Goal: Find specific page/section: Find specific page/section

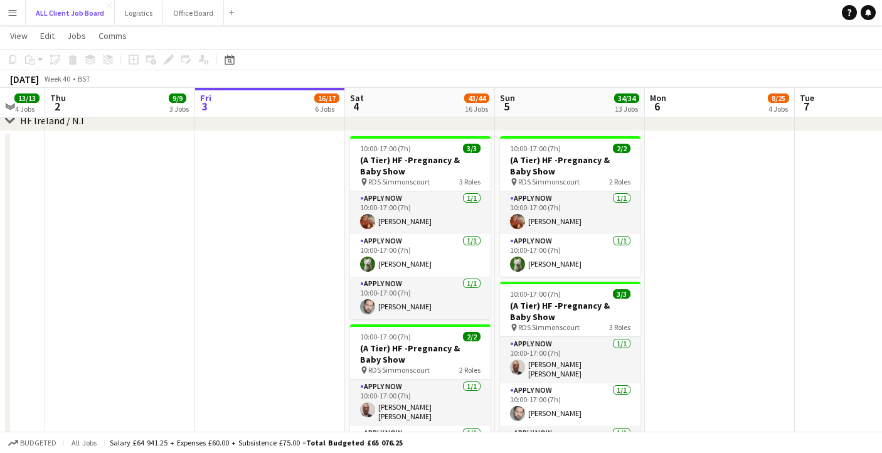
scroll to position [2837, 0]
click at [12, 16] on app-icon "Menu" at bounding box center [13, 13] width 10 height 10
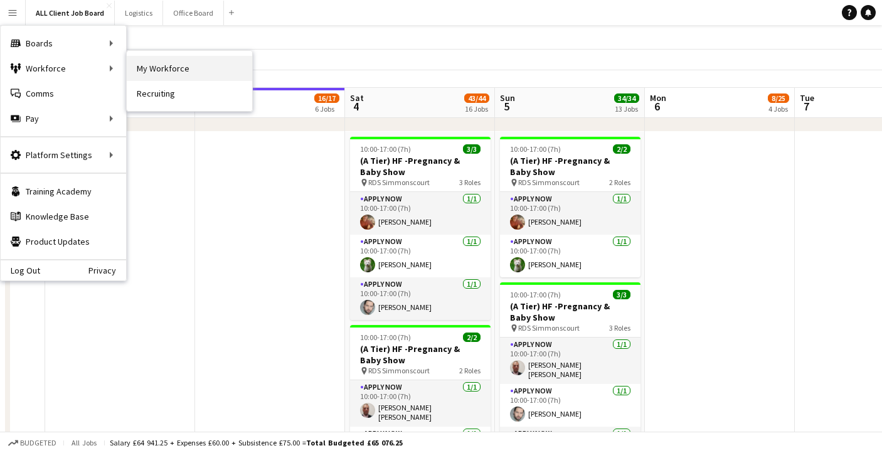
click at [147, 66] on link "My Workforce" at bounding box center [189, 68] width 125 height 25
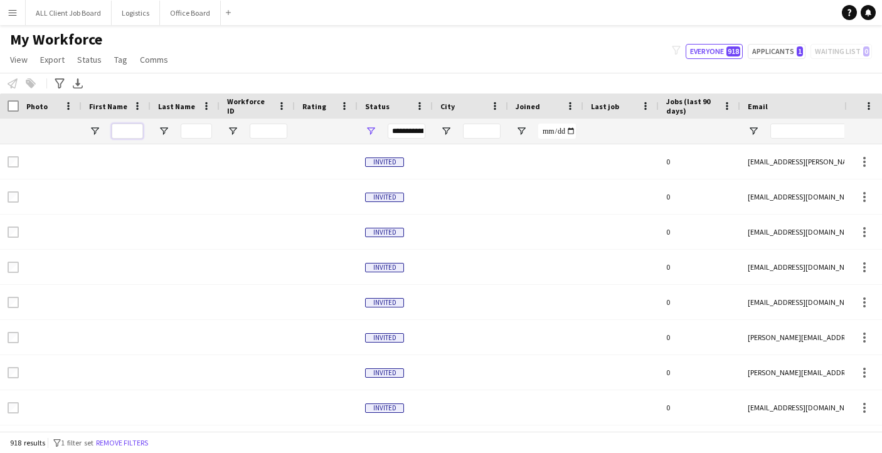
click at [126, 135] on input "First Name Filter Input" at bounding box center [127, 131] width 31 height 15
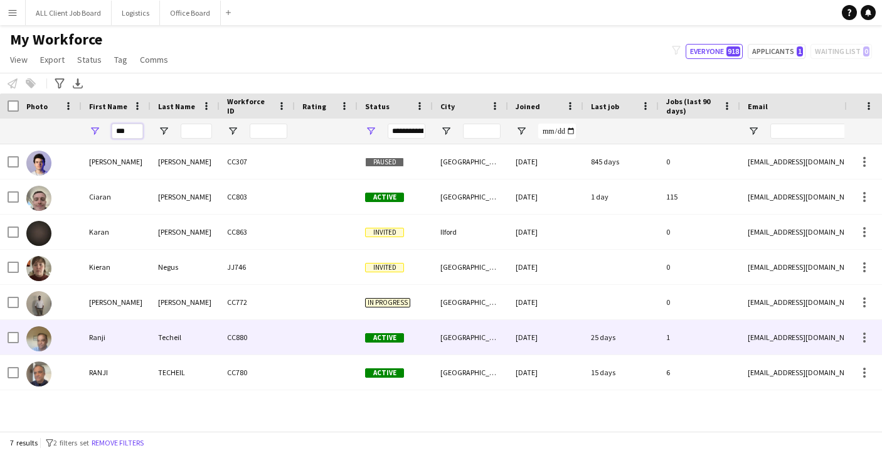
type input "***"
click at [106, 340] on div "Ranji" at bounding box center [116, 337] width 69 height 34
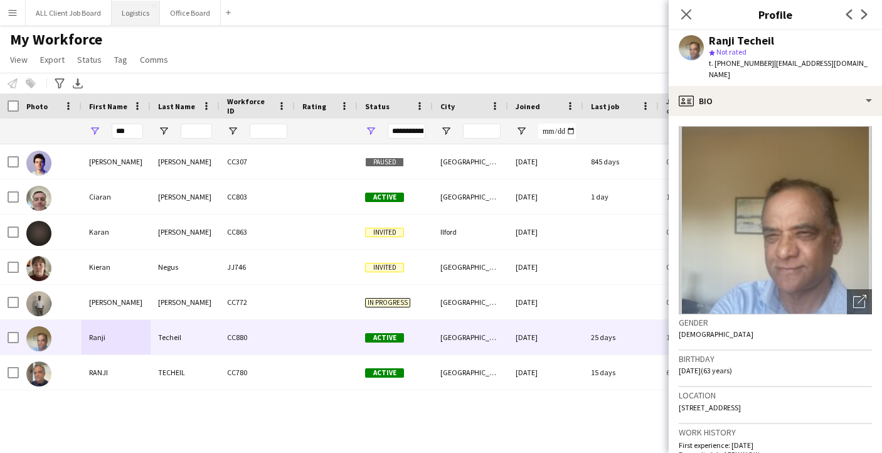
click at [134, 17] on button "Logistics Close" at bounding box center [136, 13] width 48 height 24
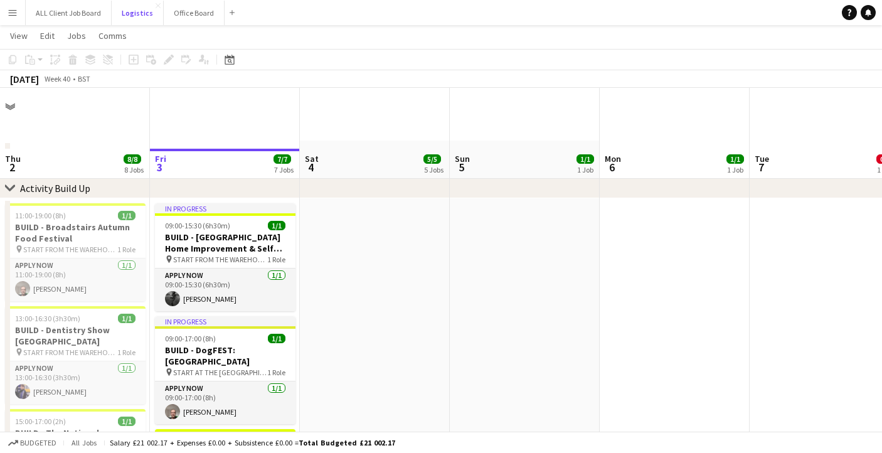
scroll to position [108, 0]
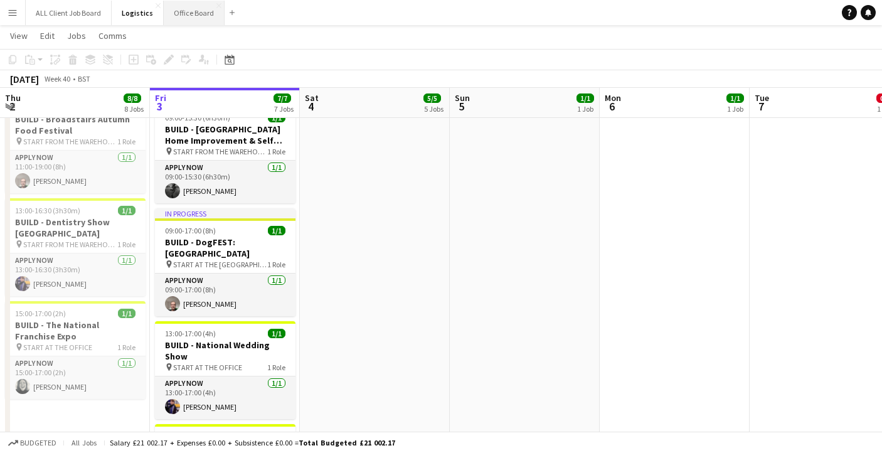
click at [183, 18] on button "Office Board Close" at bounding box center [194, 13] width 61 height 24
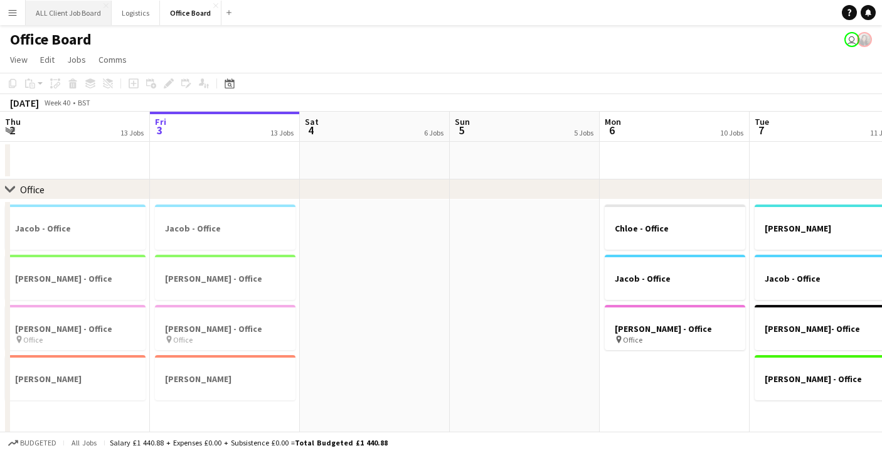
click at [71, 18] on button "ALL Client Job Board Close" at bounding box center [69, 13] width 86 height 24
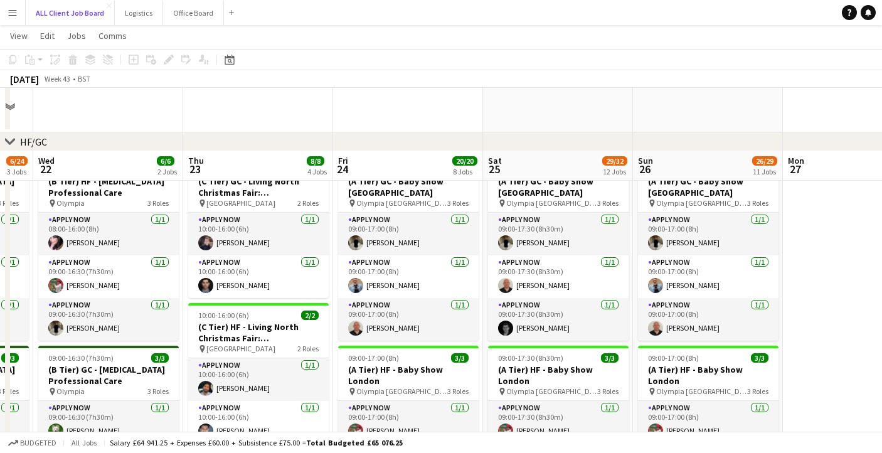
scroll to position [174, 0]
